Goal: Task Accomplishment & Management: Complete application form

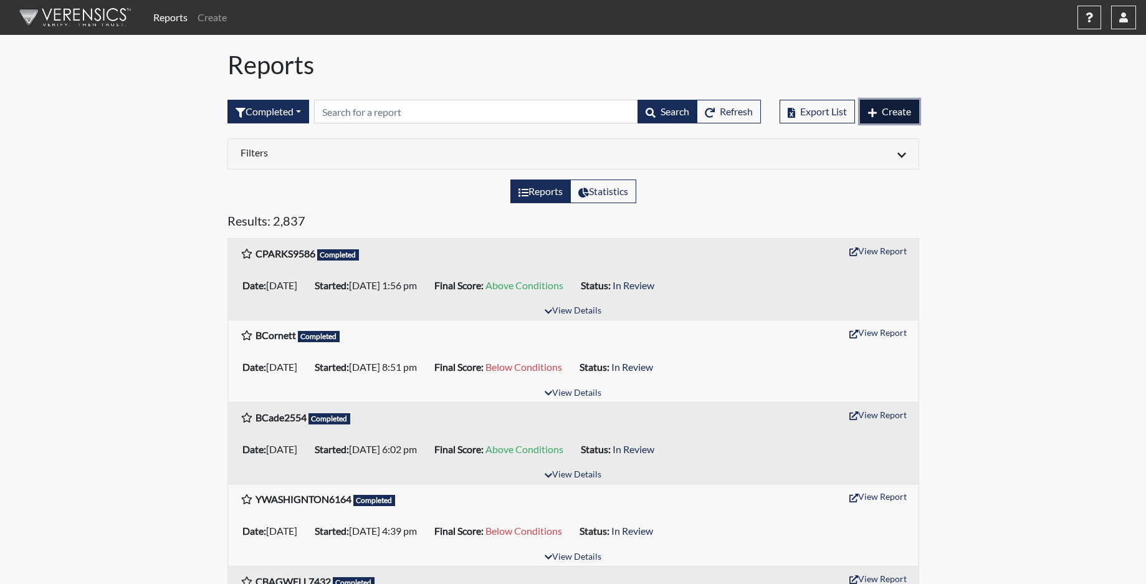
click at [885, 113] on span "Create" at bounding box center [896, 111] width 29 height 12
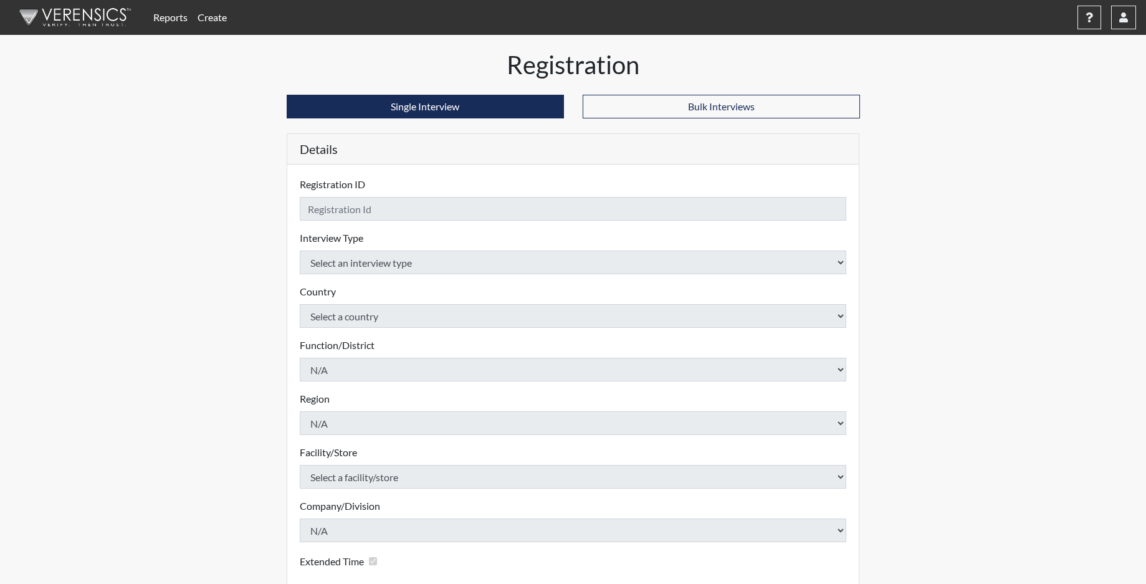
checkbox input "true"
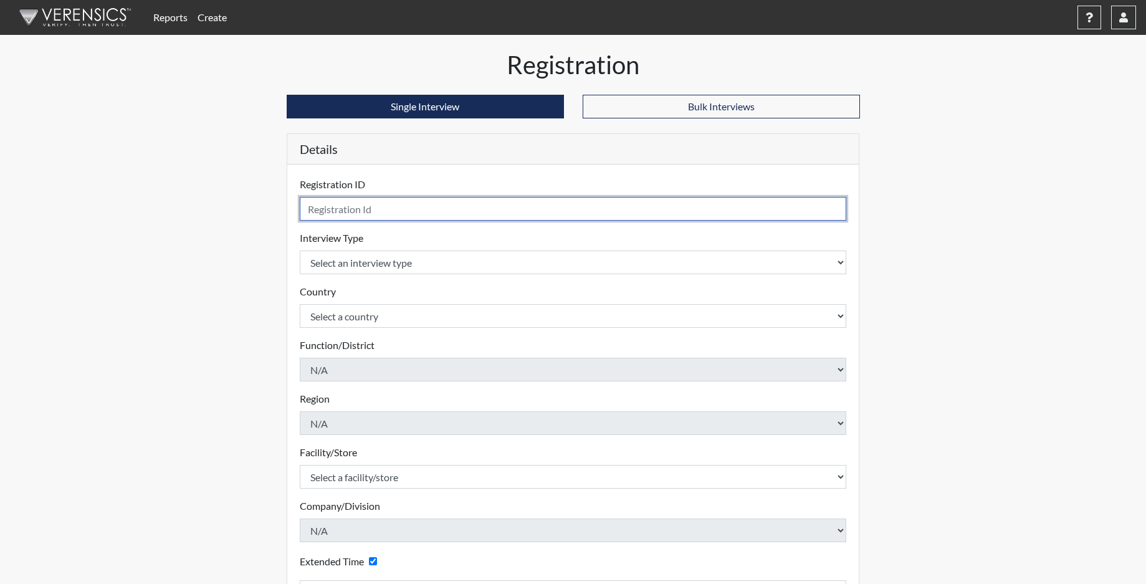
click at [411, 213] on input "text" at bounding box center [573, 209] width 547 height 24
type input "TSAUNDERS5130"
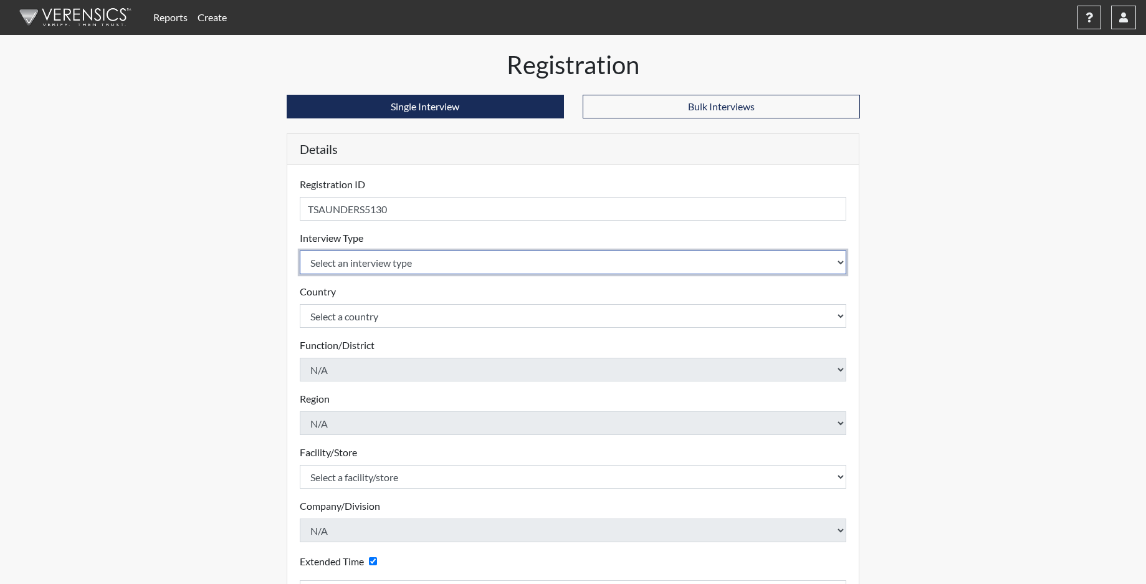
click at [395, 267] on select "Select an interview type Corrections Pre-Employment" at bounding box center [573, 263] width 547 height 24
select select "ff733e93-e1bf-11ea-9c9f-0eff0cf7eb8f"
click at [300, 251] on select "Select an interview type Corrections Pre-Employment" at bounding box center [573, 263] width 547 height 24
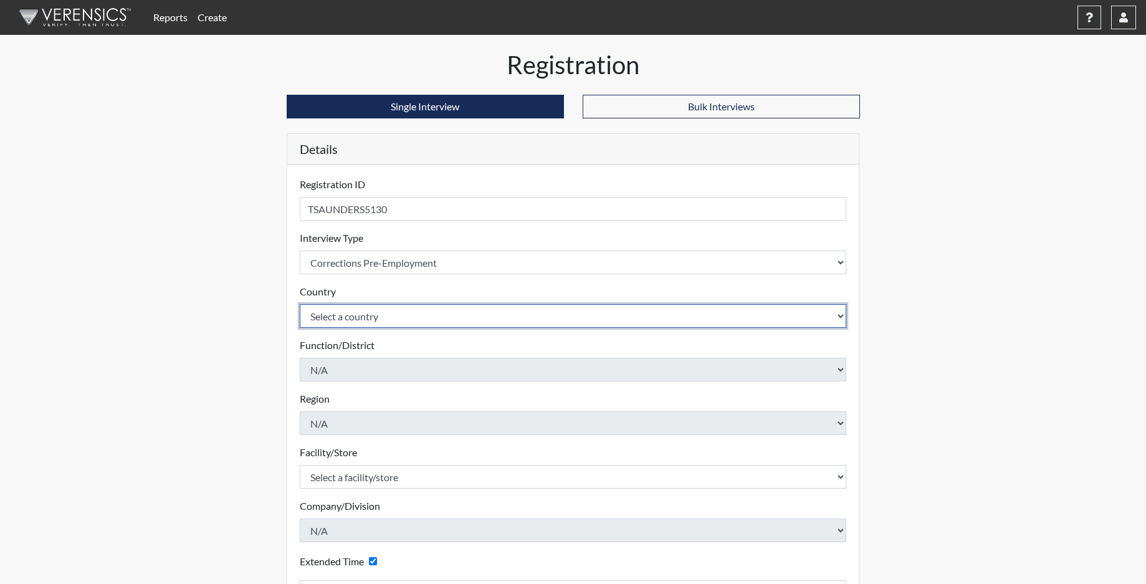
click at [393, 311] on select "Select a country [GEOGRAPHIC_DATA] [GEOGRAPHIC_DATA]" at bounding box center [573, 316] width 547 height 24
select select "united-states-of-[GEOGRAPHIC_DATA]"
click at [300, 304] on select "Select a country [GEOGRAPHIC_DATA] [GEOGRAPHIC_DATA]" at bounding box center [573, 316] width 547 height 24
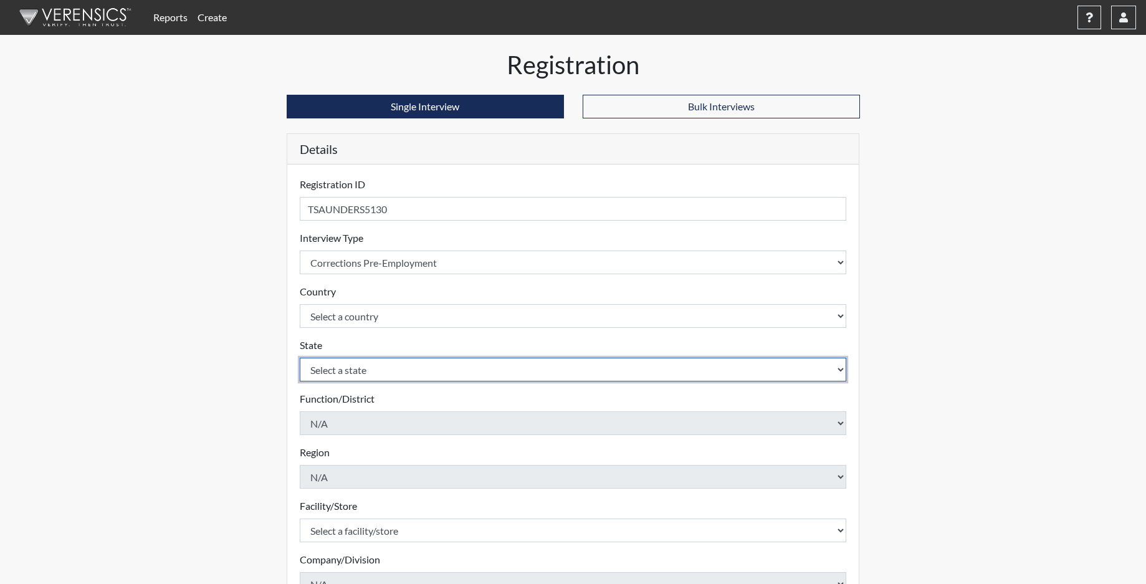
click at [396, 370] on select "Select a state [US_STATE] [US_STATE] [US_STATE] [US_STATE] [US_STATE] [US_STATE…" at bounding box center [573, 370] width 547 height 24
select select "SC"
click at [300, 358] on select "Select a state [US_STATE] [US_STATE] [US_STATE] [US_STATE] [US_STATE] [US_STATE…" at bounding box center [573, 370] width 547 height 24
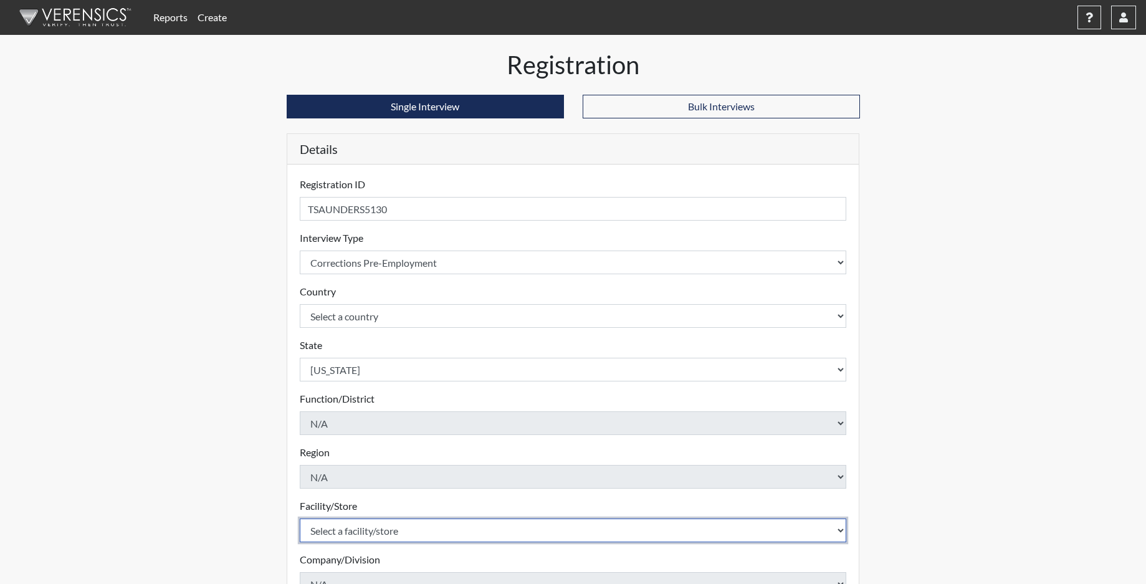
click at [383, 528] on select "Select a facility/store [GEOGRAPHIC_DATA] CI Broad River CI [PERSON_NAME] CI Di…" at bounding box center [573, 531] width 547 height 24
select select "68c6484d-7045-44f4-9706-2efe83c0aede"
click at [300, 519] on select "Select a facility/store [GEOGRAPHIC_DATA] CI Broad River CI [PERSON_NAME] CI Di…" at bounding box center [573, 531] width 547 height 24
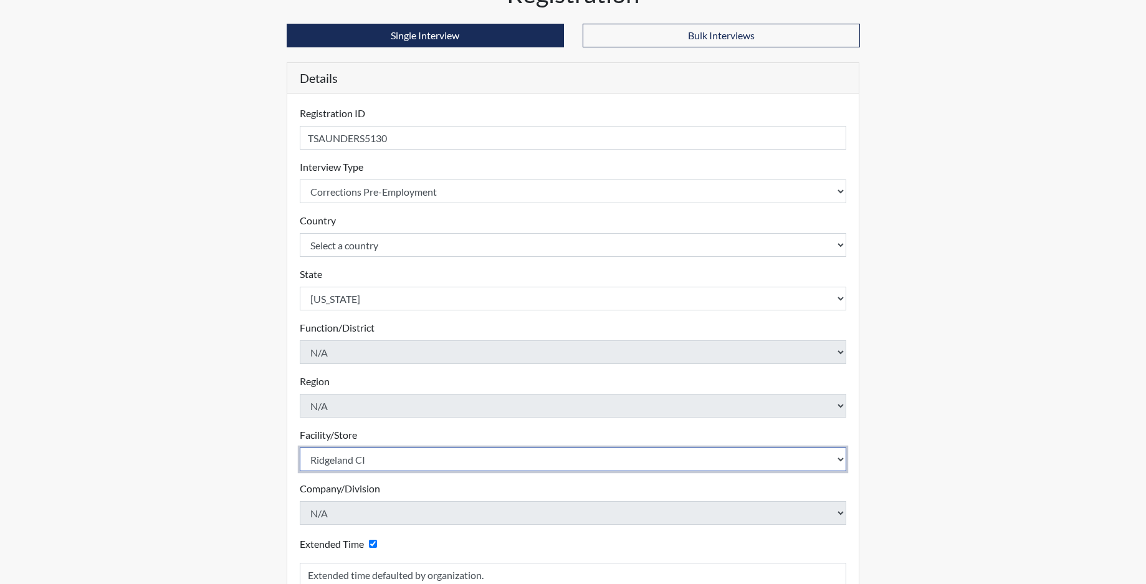
scroll to position [204, 0]
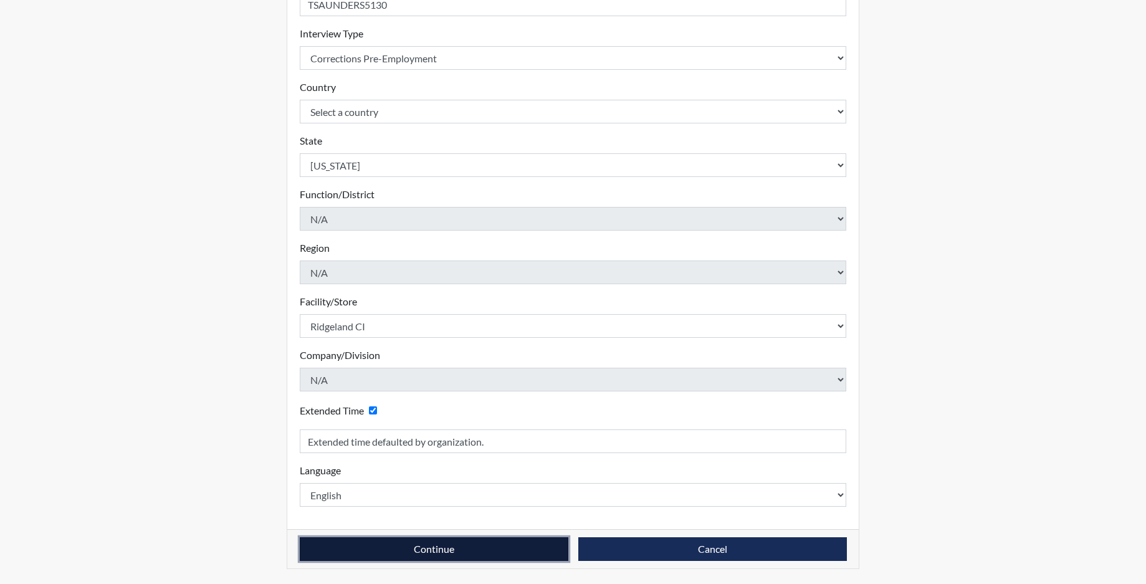
click at [448, 559] on button "Continue" at bounding box center [434, 549] width 269 height 24
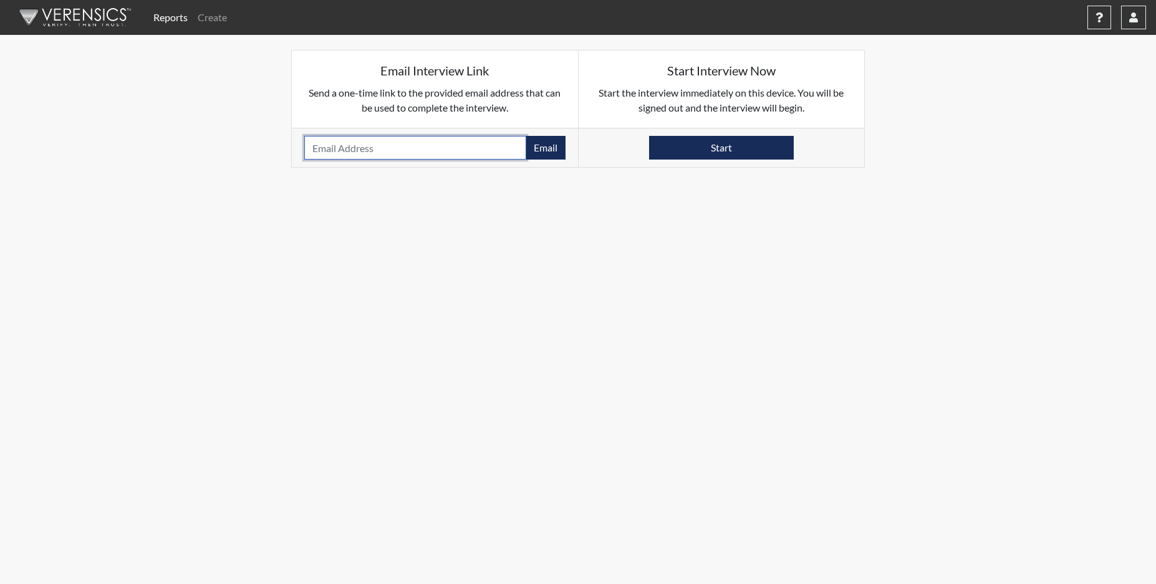
paste input "[EMAIL_ADDRESS][DOMAIN_NAME]"
type input "[EMAIL_ADDRESS][DOMAIN_NAME]"
click at [553, 137] on button "Email" at bounding box center [546, 148] width 40 height 24
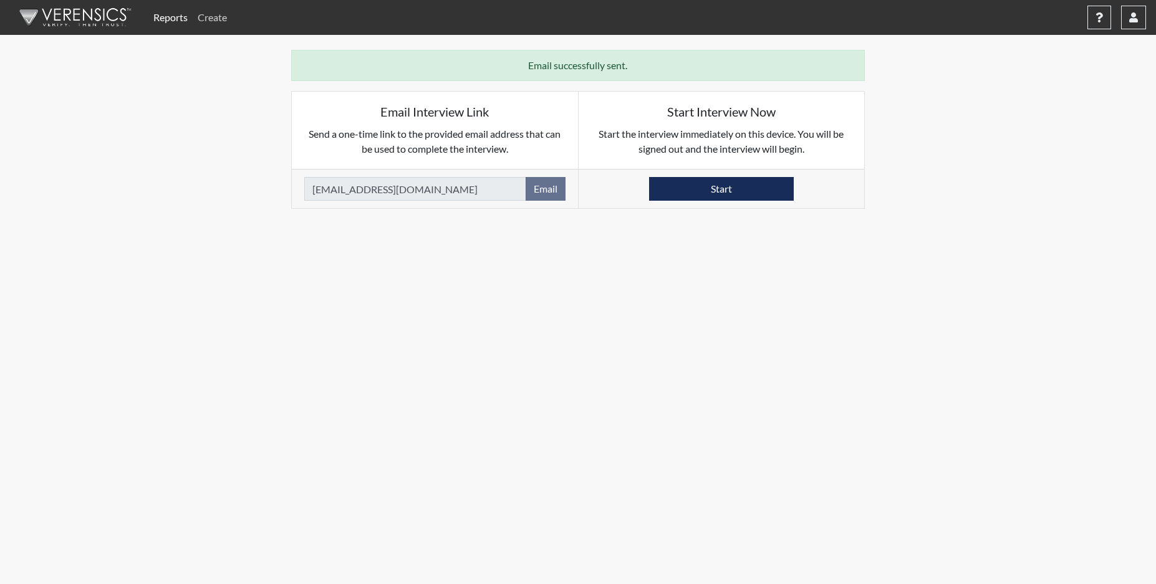
click at [227, 11] on link "Create" at bounding box center [212, 17] width 39 height 25
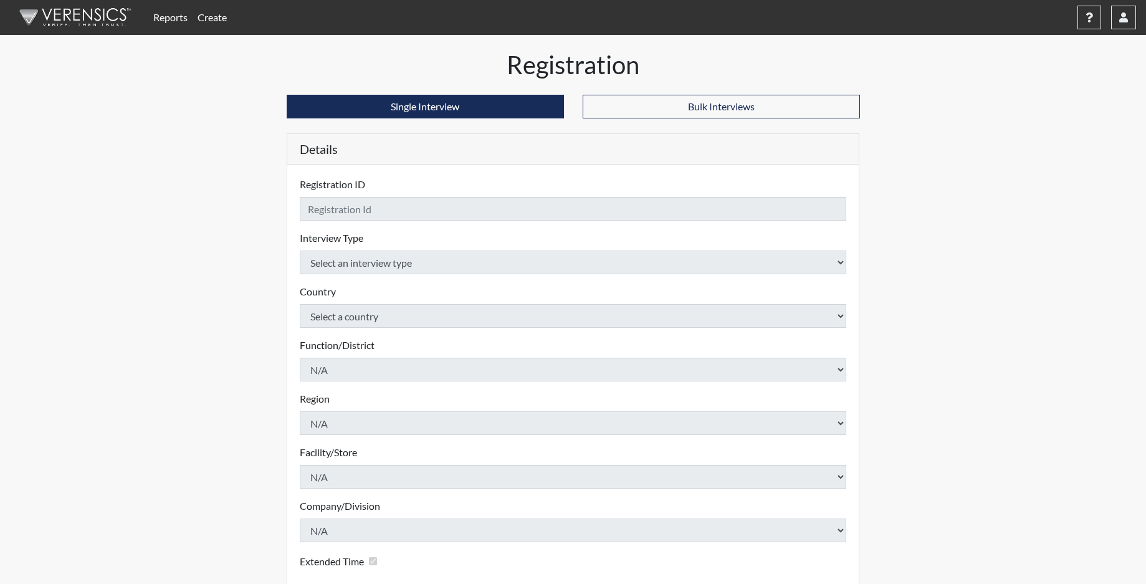
checkbox input "true"
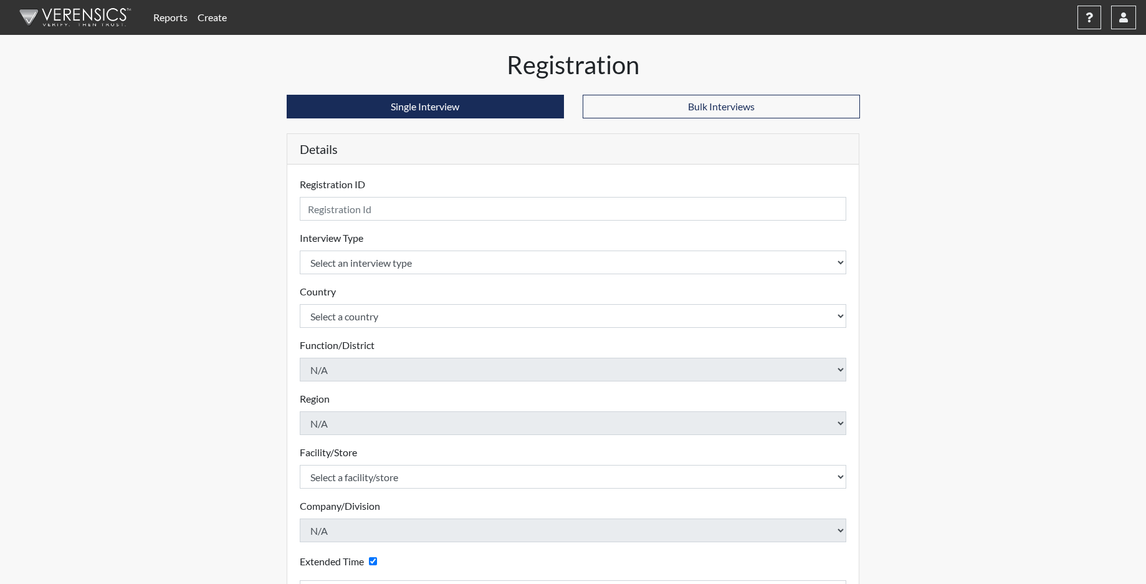
click at [387, 221] on form "Registration ID Please provide a registration ID. Interview Type Select an inte…" at bounding box center [573, 417] width 547 height 481
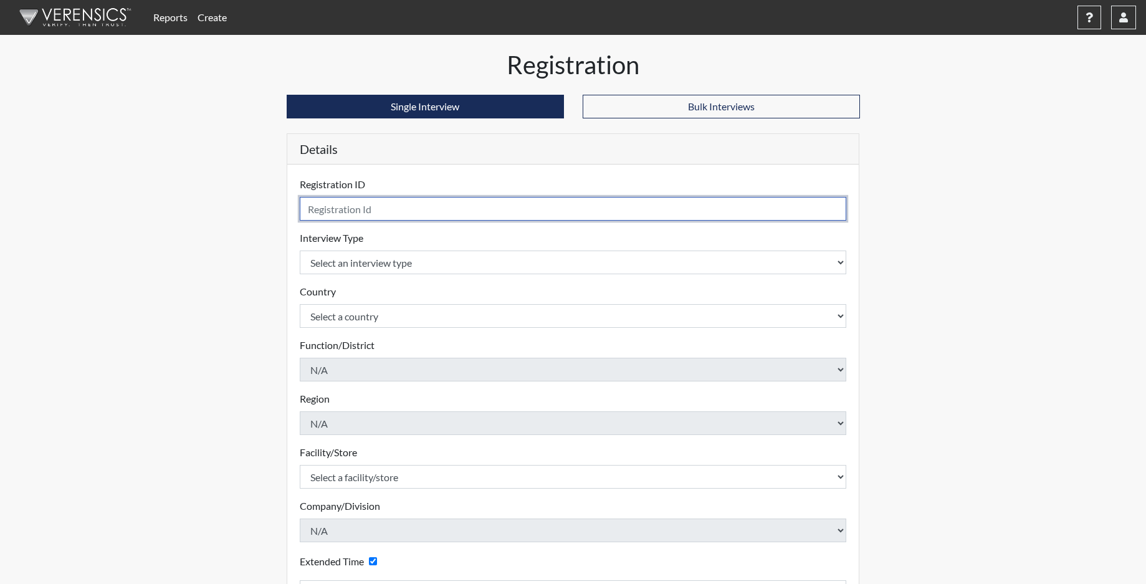
click at [379, 204] on input "text" at bounding box center [573, 209] width 547 height 24
type input "MDELK3957"
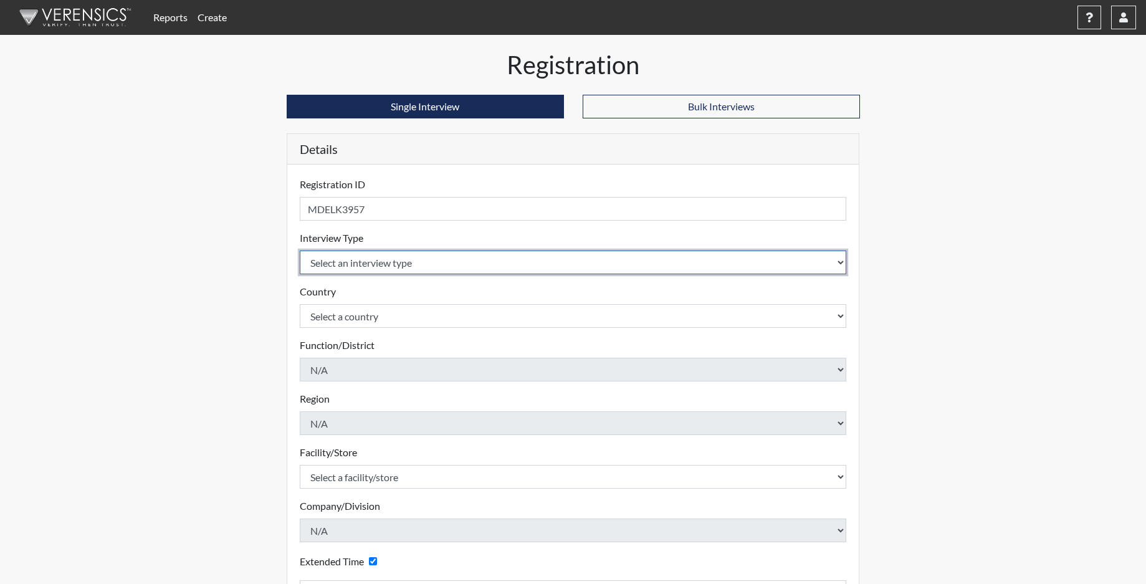
click at [376, 266] on select "Select an interview type Corrections Pre-Employment" at bounding box center [573, 263] width 547 height 24
select select "ff733e93-e1bf-11ea-9c9f-0eff0cf7eb8f"
click at [300, 251] on select "Select an interview type Corrections Pre-Employment" at bounding box center [573, 263] width 547 height 24
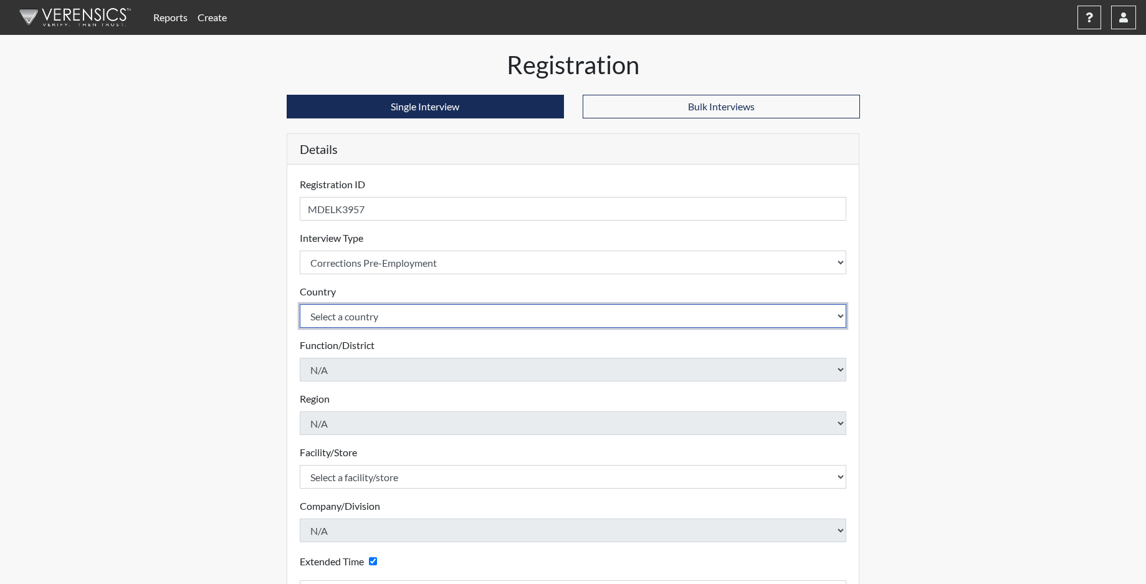
drag, startPoint x: 346, startPoint y: 312, endPoint x: 347, endPoint y: 318, distance: 6.4
click at [346, 313] on select "Select a country [GEOGRAPHIC_DATA] [GEOGRAPHIC_DATA]" at bounding box center [573, 316] width 547 height 24
select select "united-states-of-[GEOGRAPHIC_DATA]"
click at [300, 304] on select "Select a country [GEOGRAPHIC_DATA] [GEOGRAPHIC_DATA]" at bounding box center [573, 316] width 547 height 24
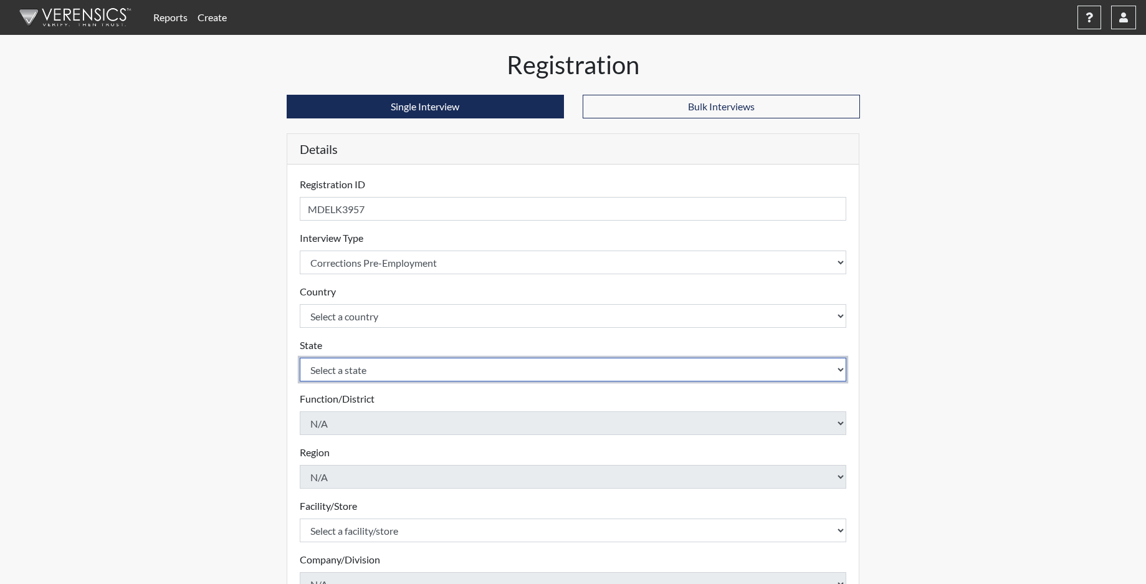
click at [343, 377] on select "Select a state [US_STATE] [US_STATE] [US_STATE] [US_STATE] [US_STATE] [US_STATE…" at bounding box center [573, 370] width 547 height 24
select select "SC"
click at [300, 358] on select "Select a state [US_STATE] [US_STATE] [US_STATE] [US_STATE] [US_STATE] [US_STATE…" at bounding box center [573, 370] width 547 height 24
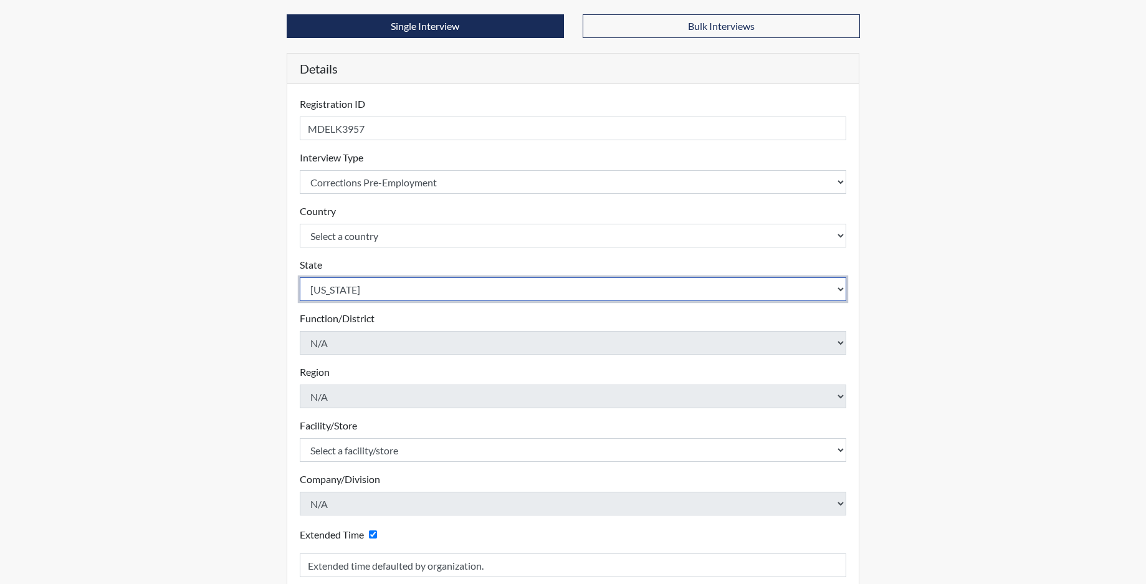
scroll to position [204, 0]
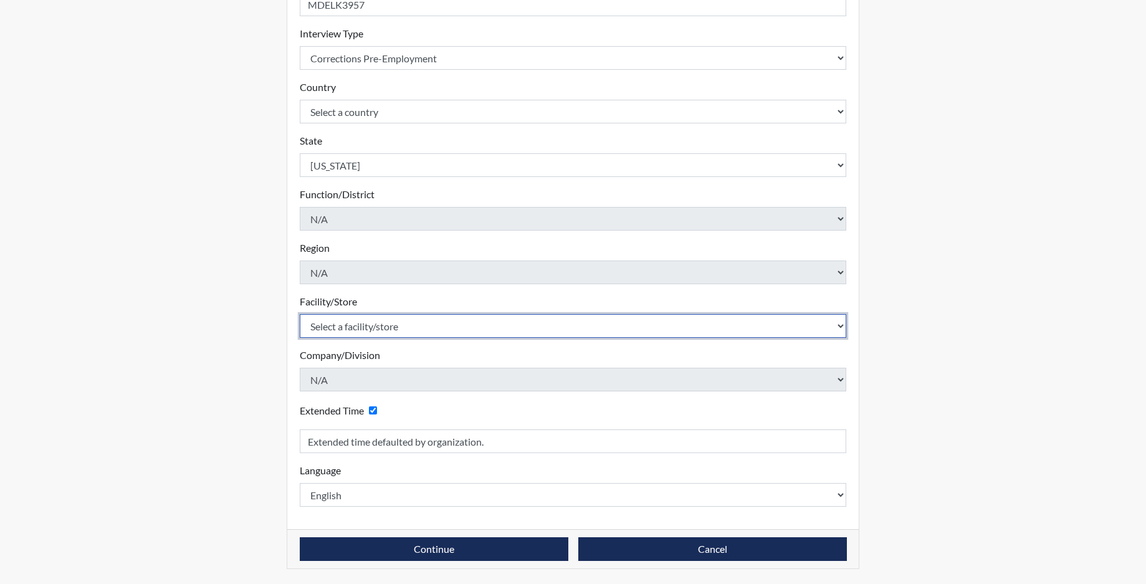
click at [355, 325] on select "Select a facility/store [GEOGRAPHIC_DATA] CI Broad River CI [PERSON_NAME] CI Di…" at bounding box center [573, 326] width 547 height 24
select select "68c6484d-7045-44f4-9706-2efe83c0aede"
click at [300, 314] on select "Select a facility/store [GEOGRAPHIC_DATA] CI Broad River CI [PERSON_NAME] CI Di…" at bounding box center [573, 326] width 547 height 24
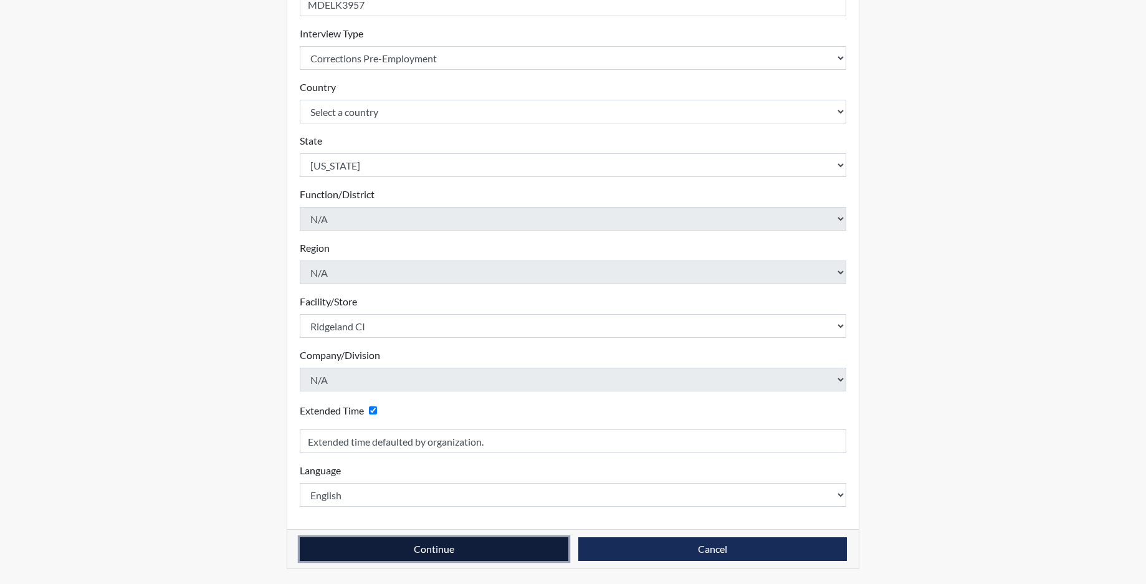
click at [431, 546] on button "Continue" at bounding box center [434, 549] width 269 height 24
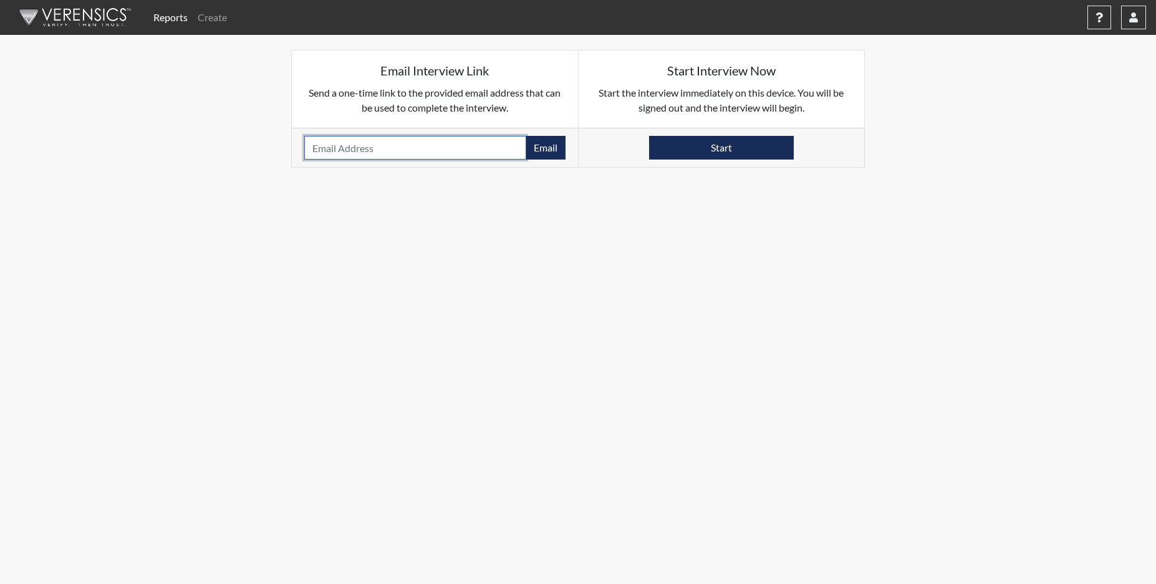
click at [371, 144] on input "email" at bounding box center [415, 148] width 222 height 24
type input "[PERSON_NAME][EMAIL_ADDRESS][DOMAIN_NAME]"
